Goal: Obtain resource: Download file/media

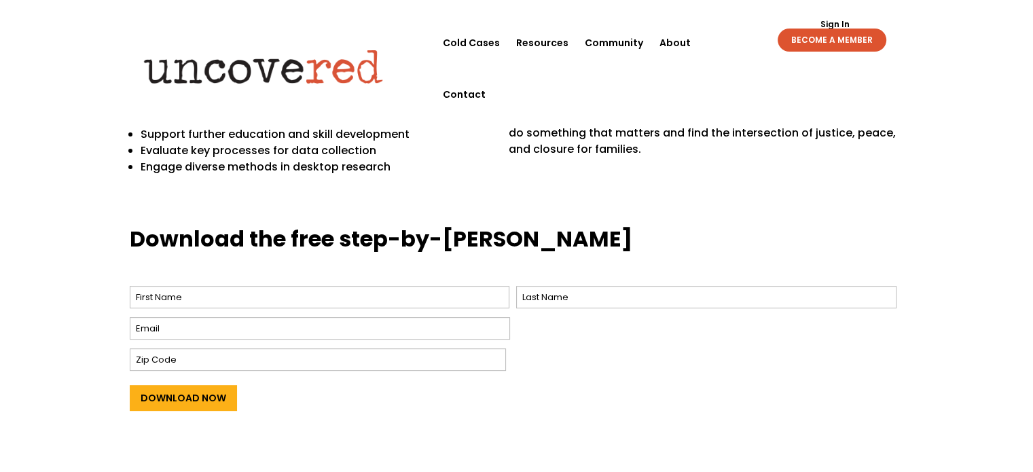
scroll to position [547, 0]
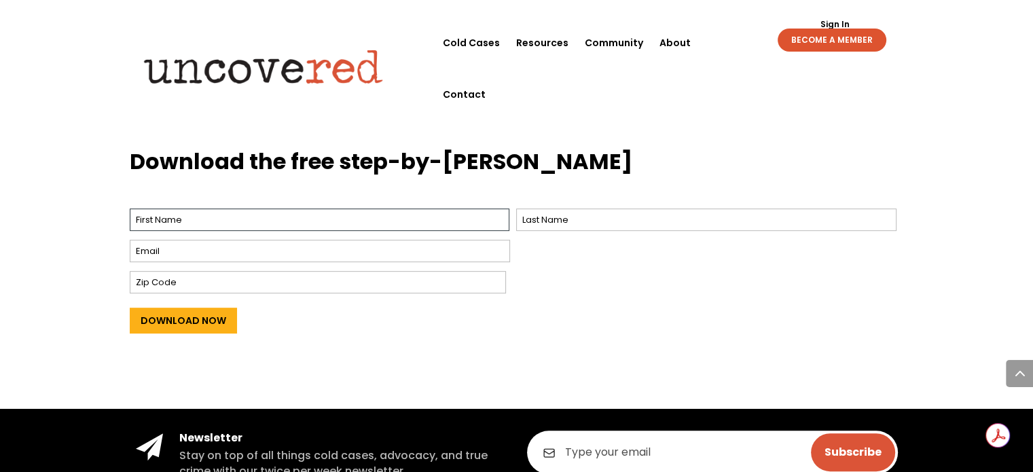
click at [344, 217] on input "First" at bounding box center [320, 219] width 380 height 22
type input "James"
type input "Falvey"
type input "JamesFalveyJDMBA@gmail.com"
type input "60558-1216"
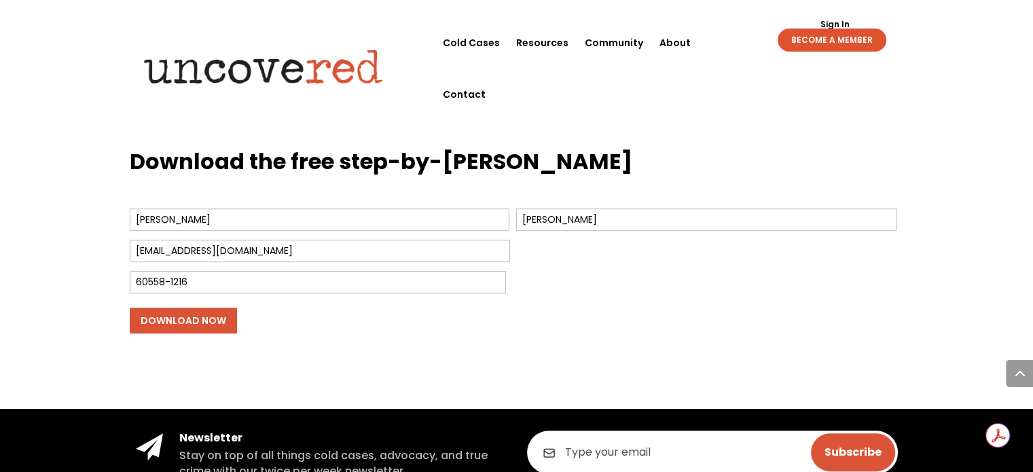
click at [193, 318] on input "Download Now" at bounding box center [183, 321] width 107 height 26
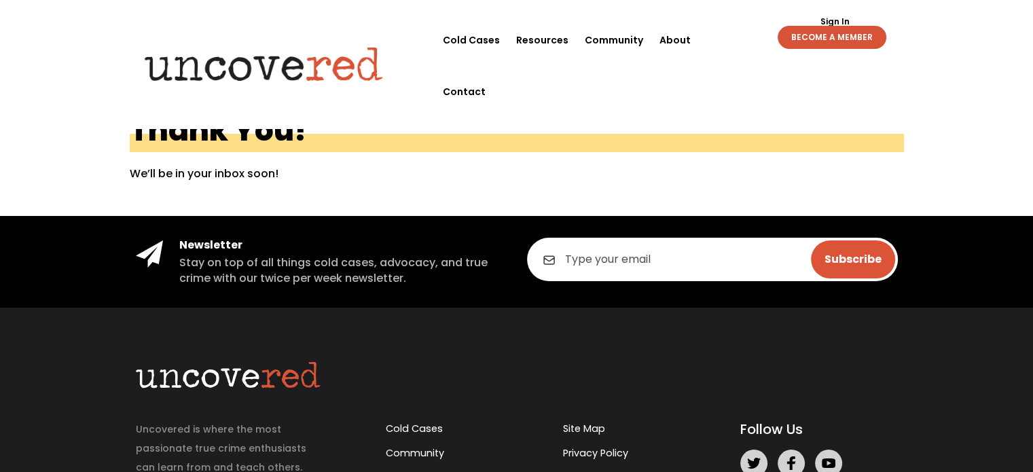
click at [830, 36] on link "BECOME A MEMBER" at bounding box center [831, 37] width 109 height 23
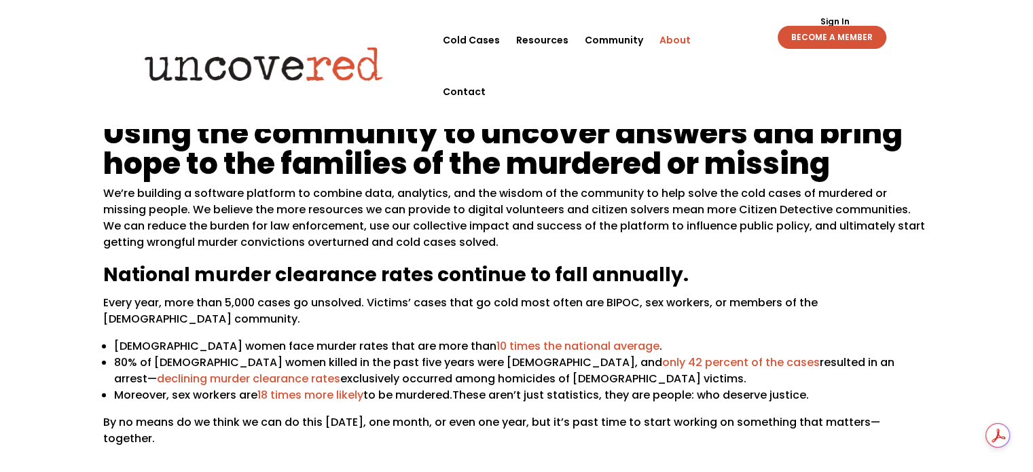
click at [832, 37] on link "BECOME A MEMBER" at bounding box center [831, 37] width 109 height 23
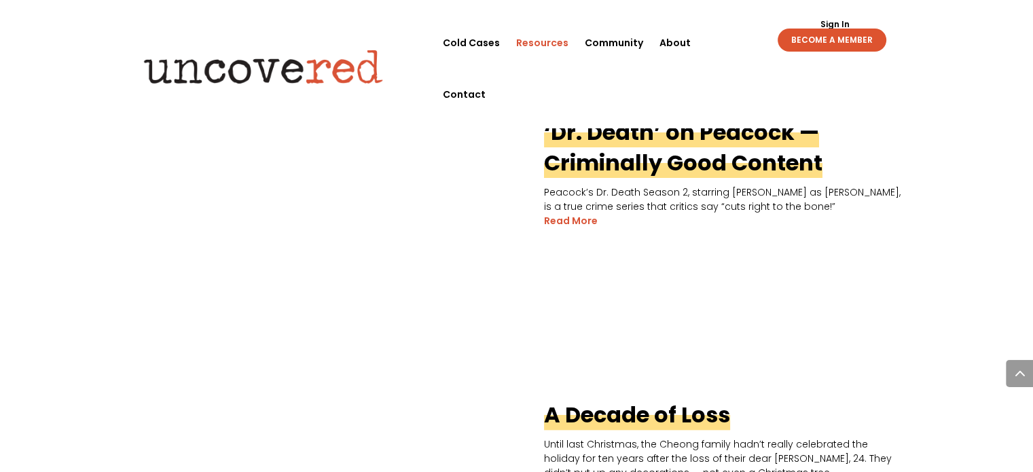
scroll to position [1461, 0]
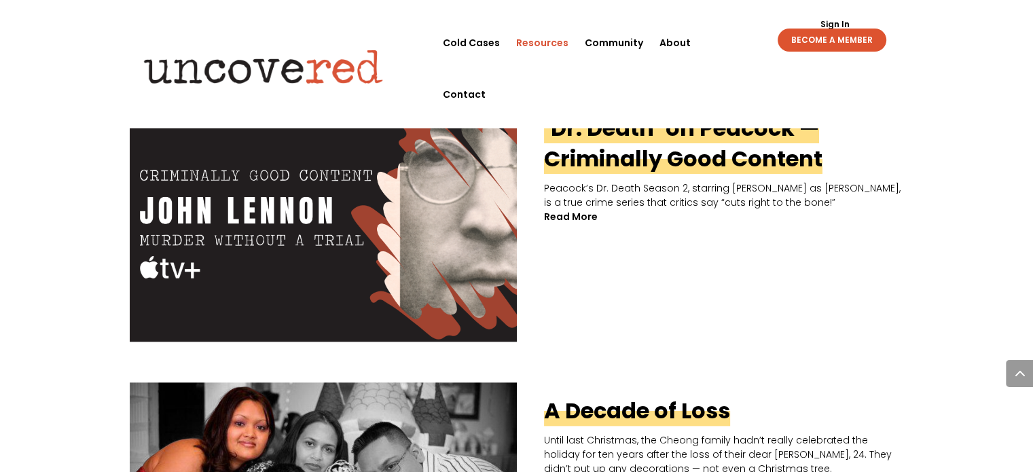
click at [578, 217] on link "read more" at bounding box center [571, 217] width 54 height 14
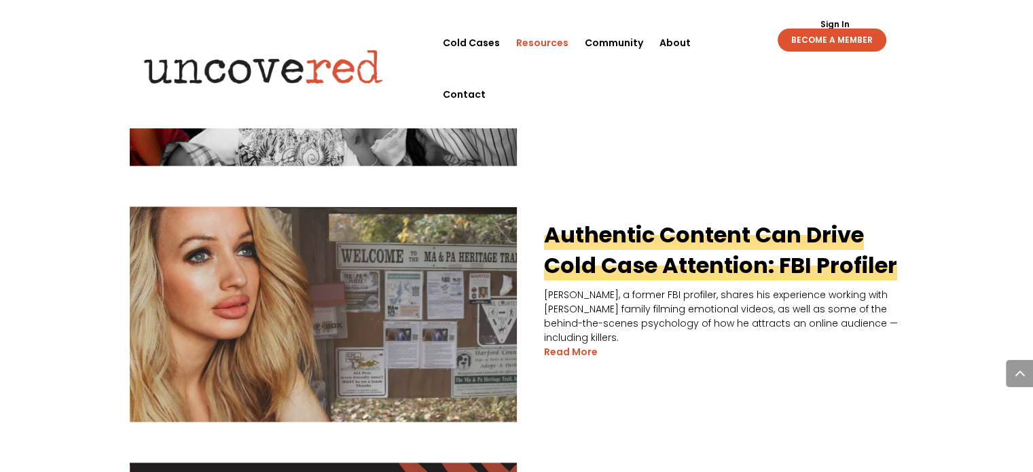
scroll to position [1919, 0]
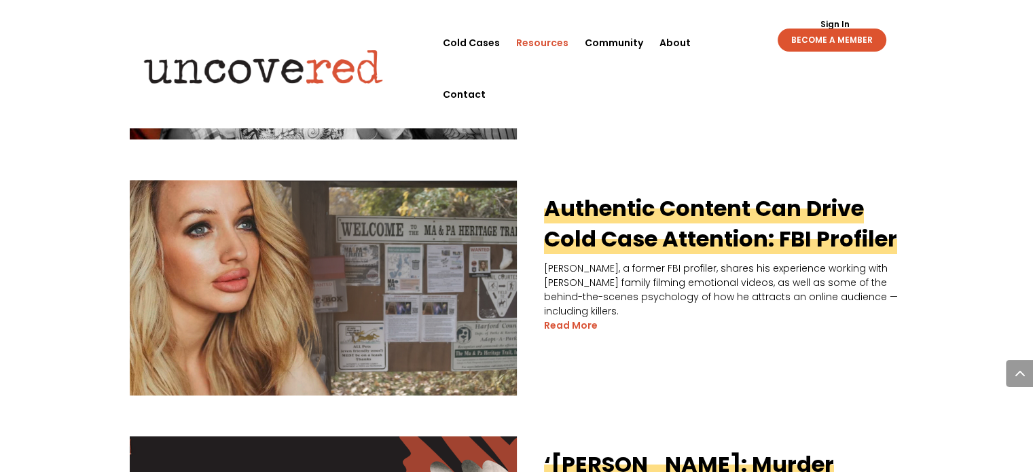
click at [409, 272] on img at bounding box center [323, 287] width 387 height 215
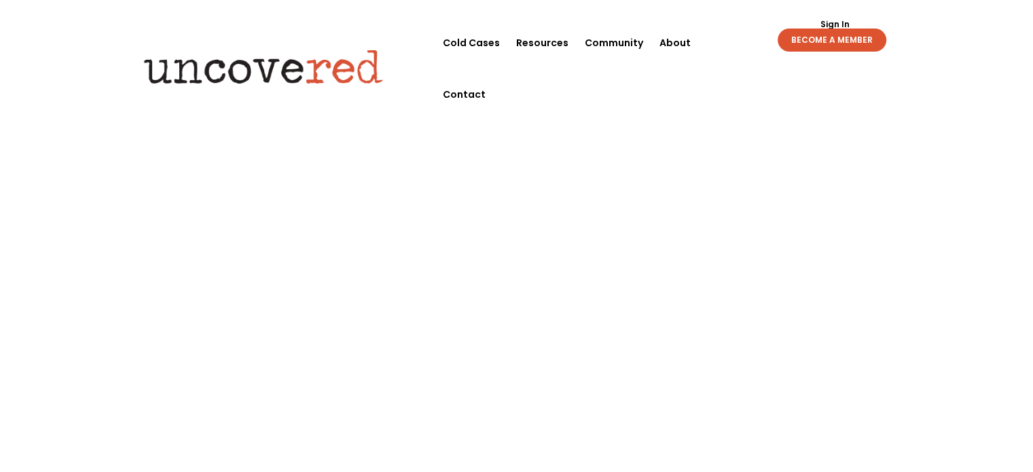
scroll to position [148, 0]
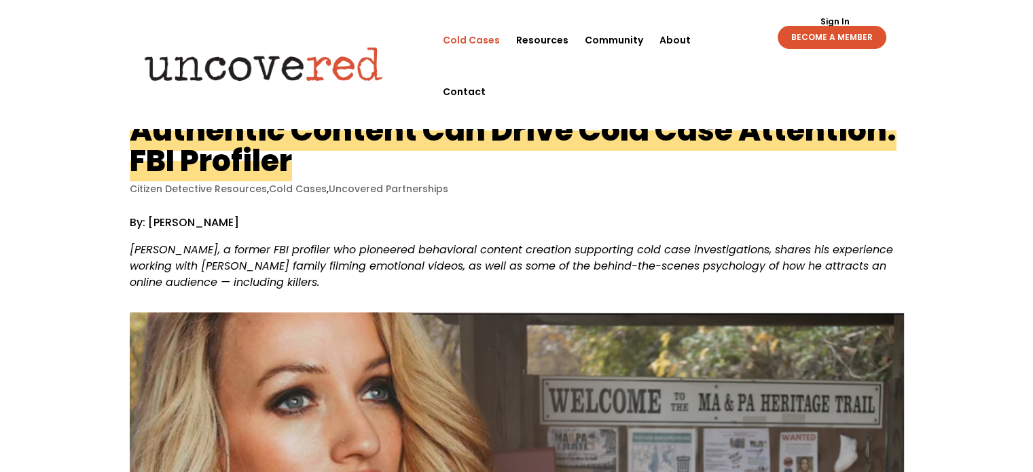
click at [481, 39] on link "Cold Cases" at bounding box center [471, 40] width 57 height 52
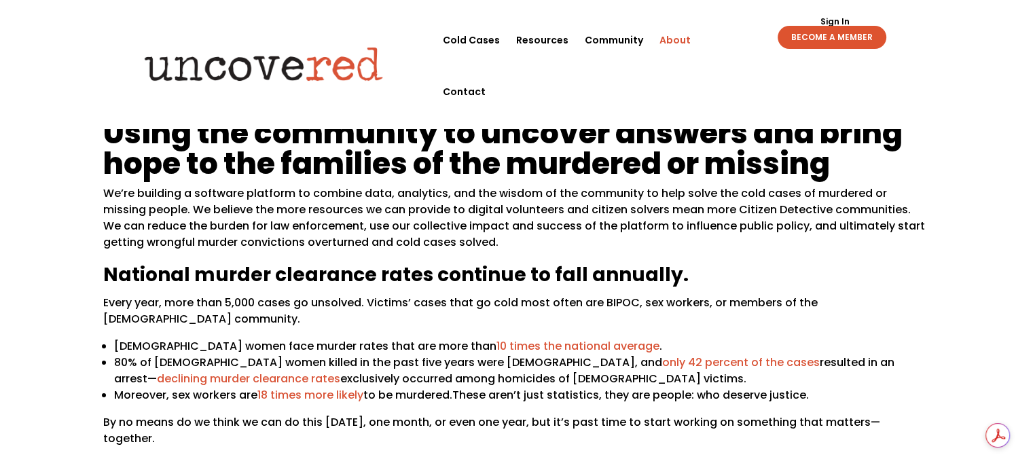
click at [676, 35] on link "About" at bounding box center [674, 40] width 31 height 52
